Goal: Information Seeking & Learning: Learn about a topic

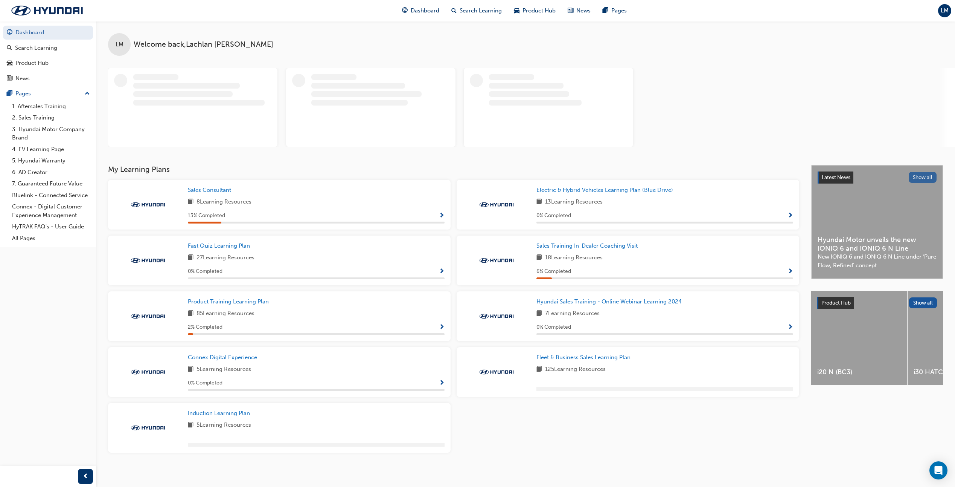
click at [932, 172] on button "Show all" at bounding box center [923, 177] width 28 height 11
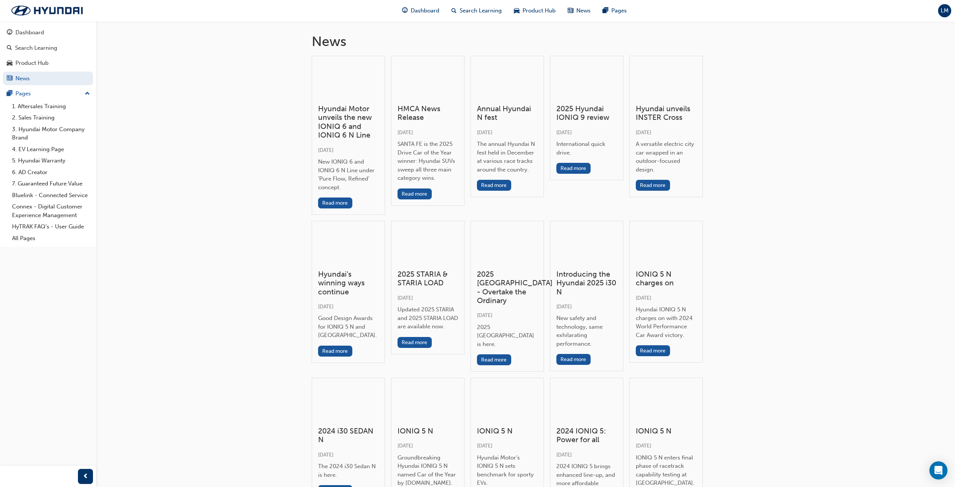
scroll to position [38, 0]
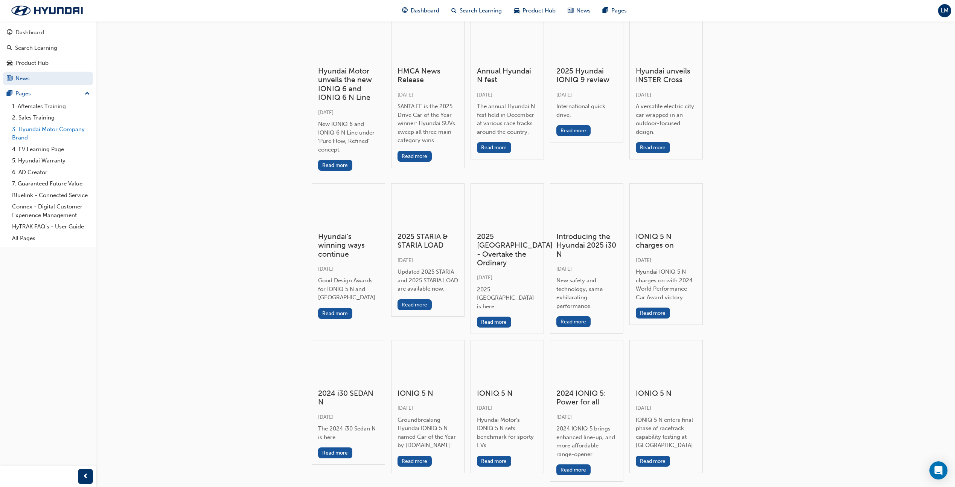
click at [50, 133] on link "3. Hyundai Motor Company Brand" at bounding box center [51, 134] width 84 height 20
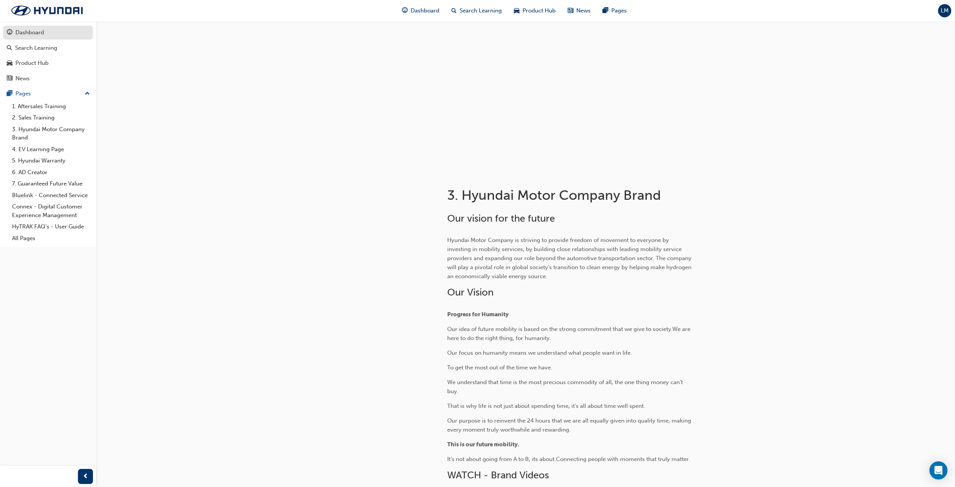
click at [29, 36] on div "Dashboard" at bounding box center [29, 32] width 29 height 9
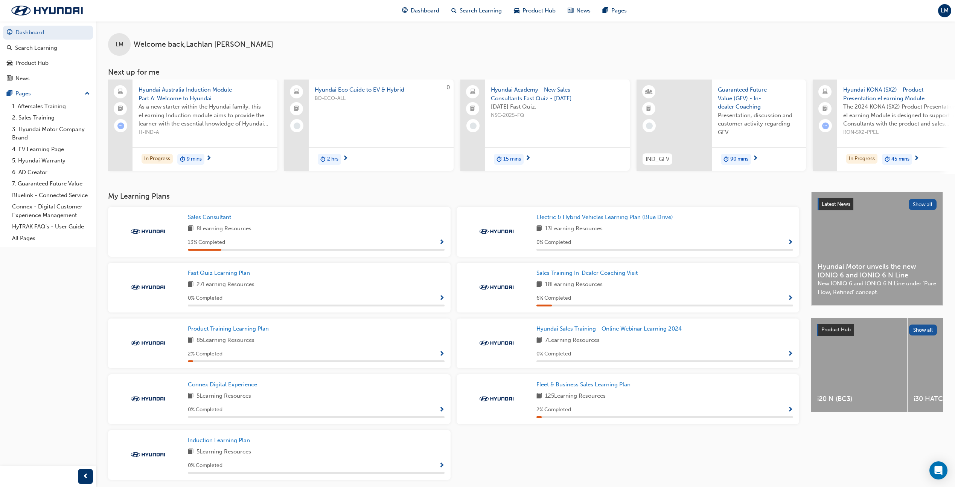
click at [205, 116] on span "As a new starter within the Hyundai family, this eLearning Induction module aim…" at bounding box center [205, 115] width 133 height 26
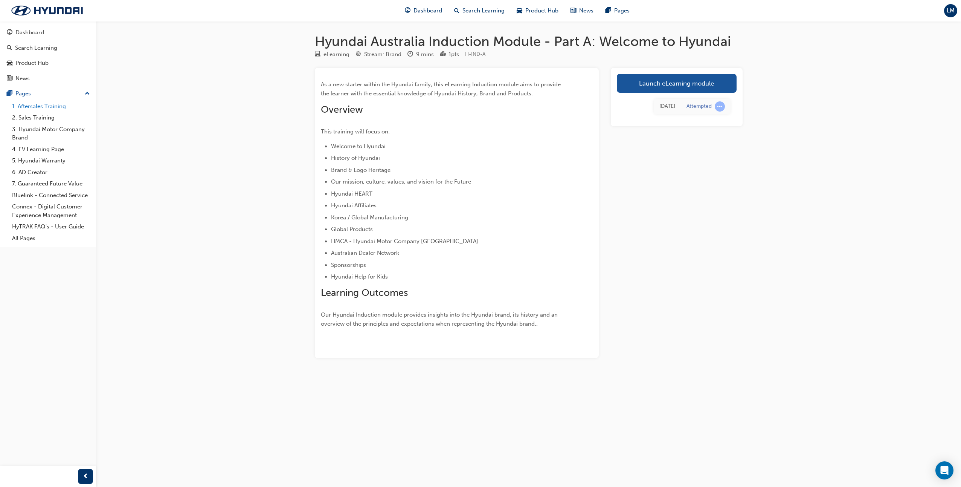
click at [51, 105] on link "1. Aftersales Training" at bounding box center [51, 107] width 84 height 12
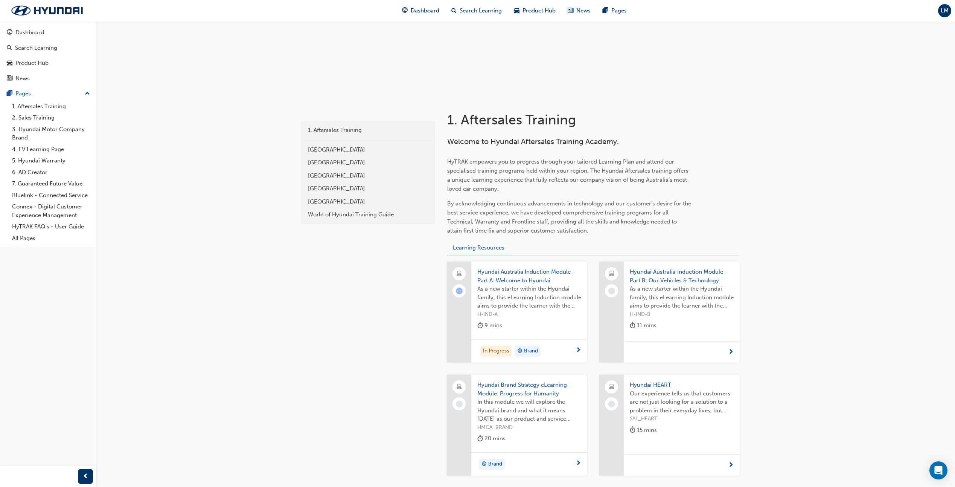
scroll to position [143, 0]
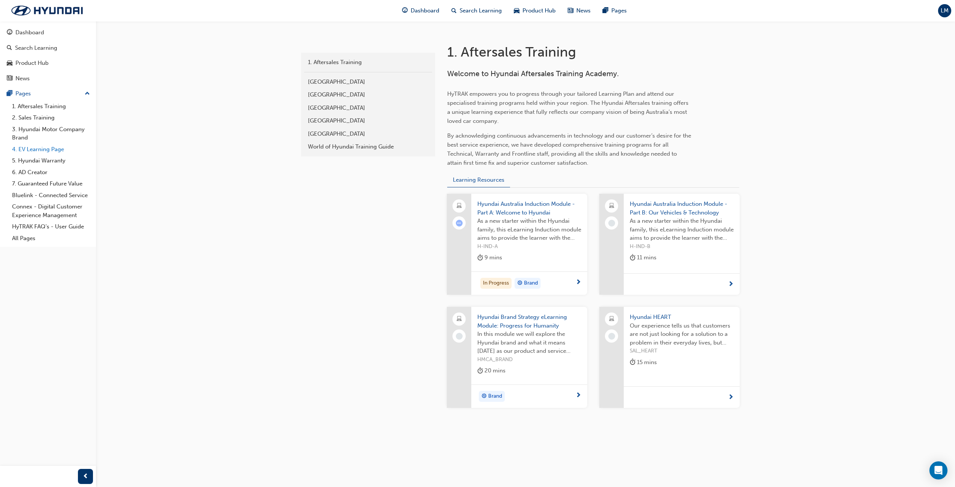
click at [56, 151] on link "4. EV Learning Page" at bounding box center [51, 149] width 84 height 12
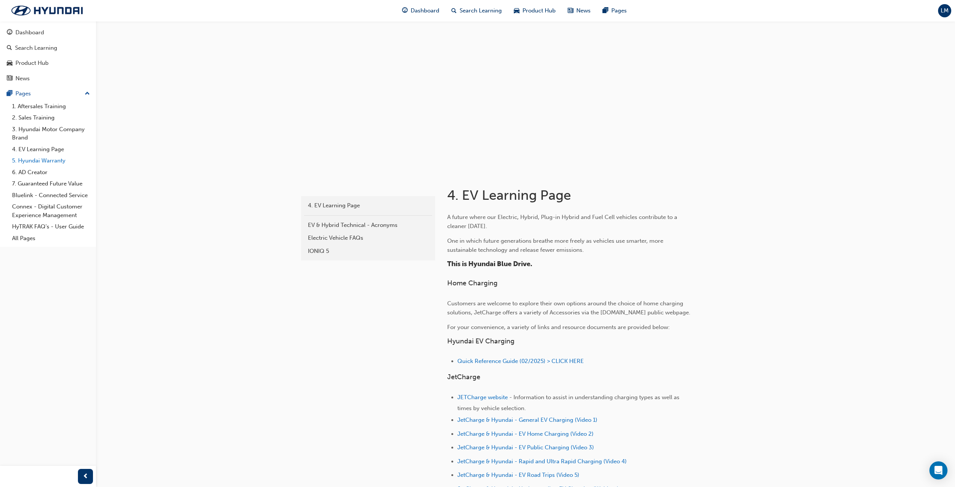
click at [56, 162] on link "5. Hyundai Warranty" at bounding box center [51, 161] width 84 height 12
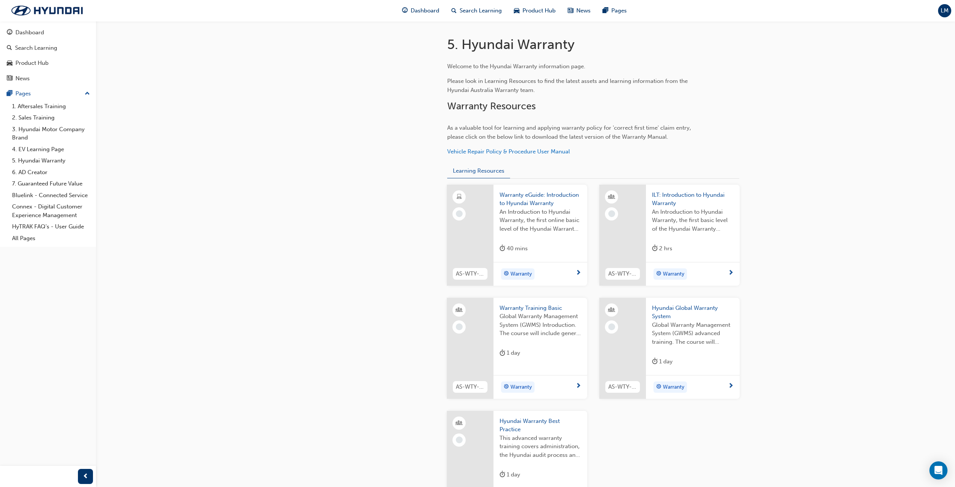
scroll to position [255, 0]
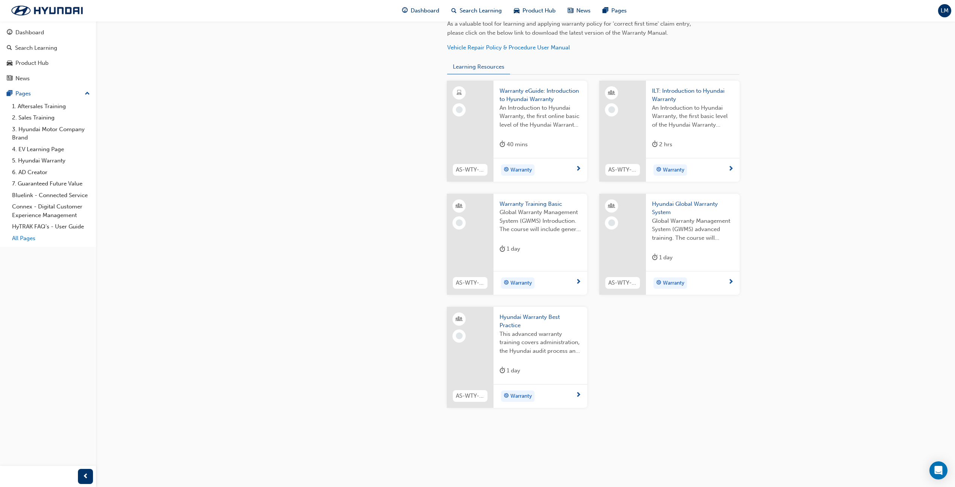
click at [27, 239] on link "All Pages" at bounding box center [51, 238] width 84 height 12
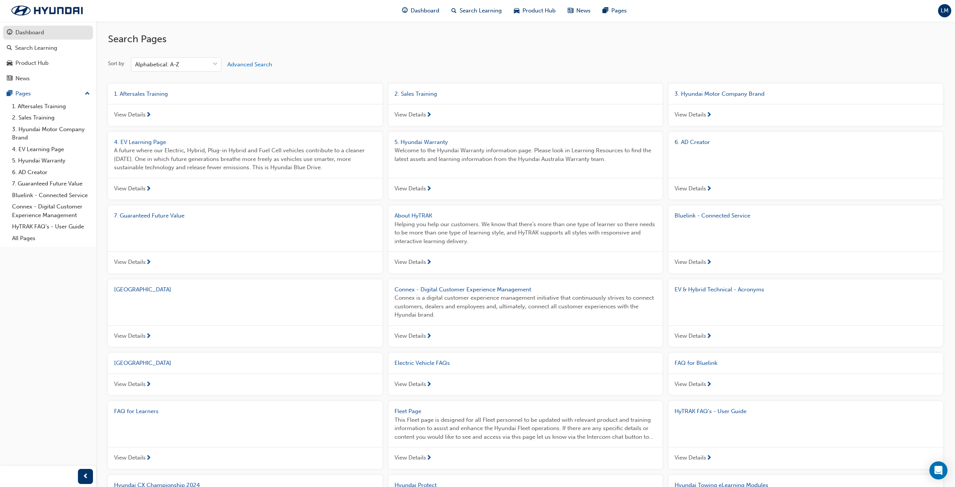
click at [34, 36] on div "Dashboard" at bounding box center [29, 32] width 29 height 9
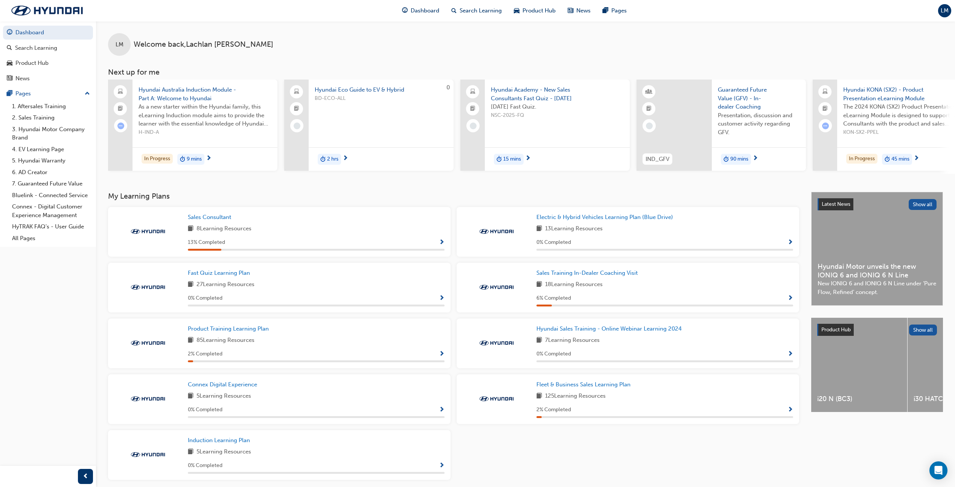
click at [274, 237] on div "Sales Consultant 8 Learning Resources 13 % Completed" at bounding box center [316, 232] width 257 height 38
click at [199, 220] on span "Sales Consultant" at bounding box center [209, 217] width 43 height 7
